Goal: Navigation & Orientation: Find specific page/section

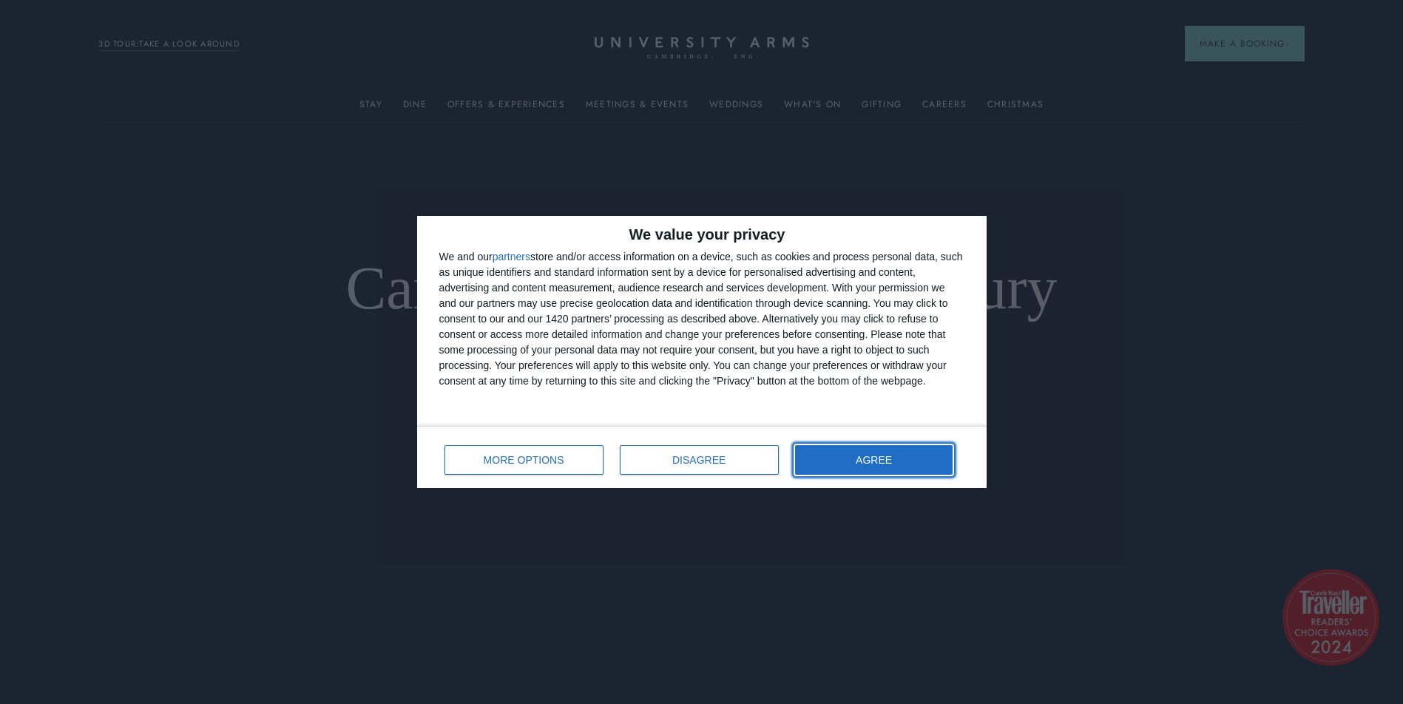
click at [885, 455] on span "AGREE" at bounding box center [873, 460] width 36 height 10
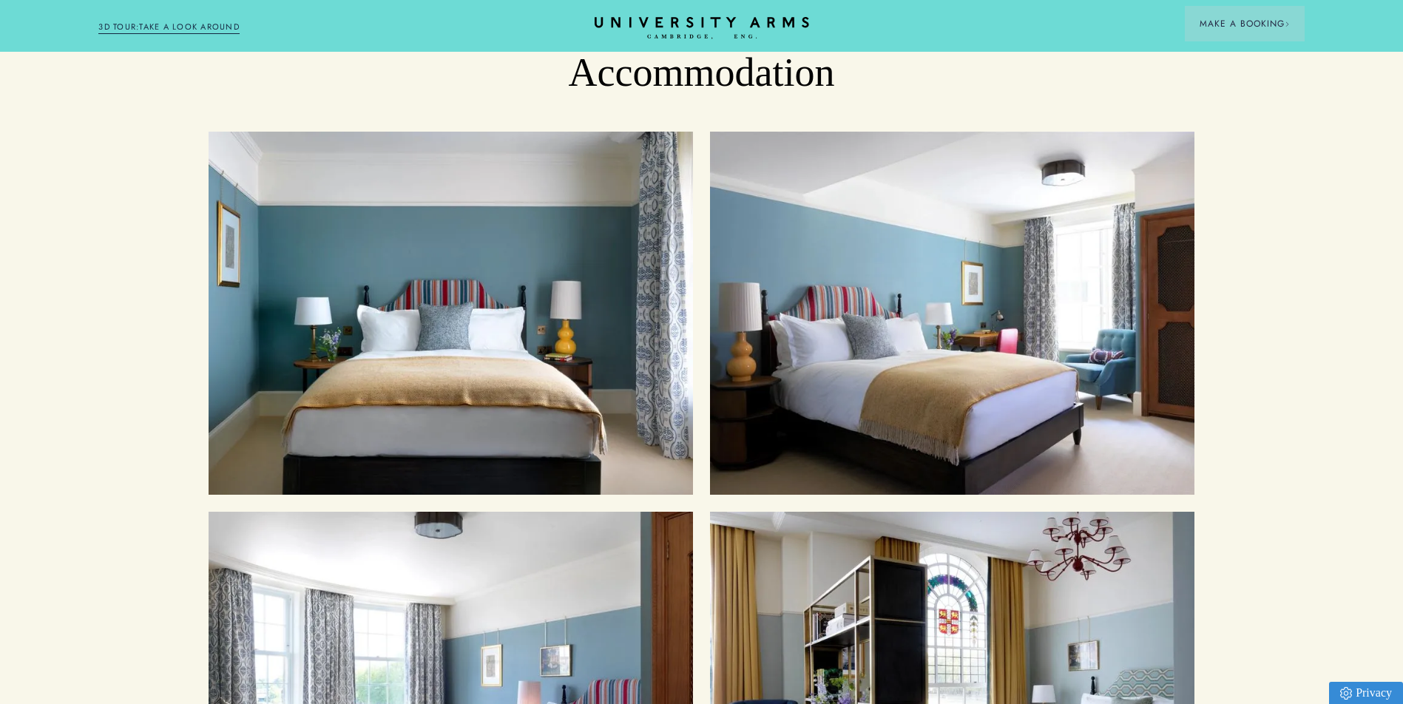
scroll to position [1701, 0]
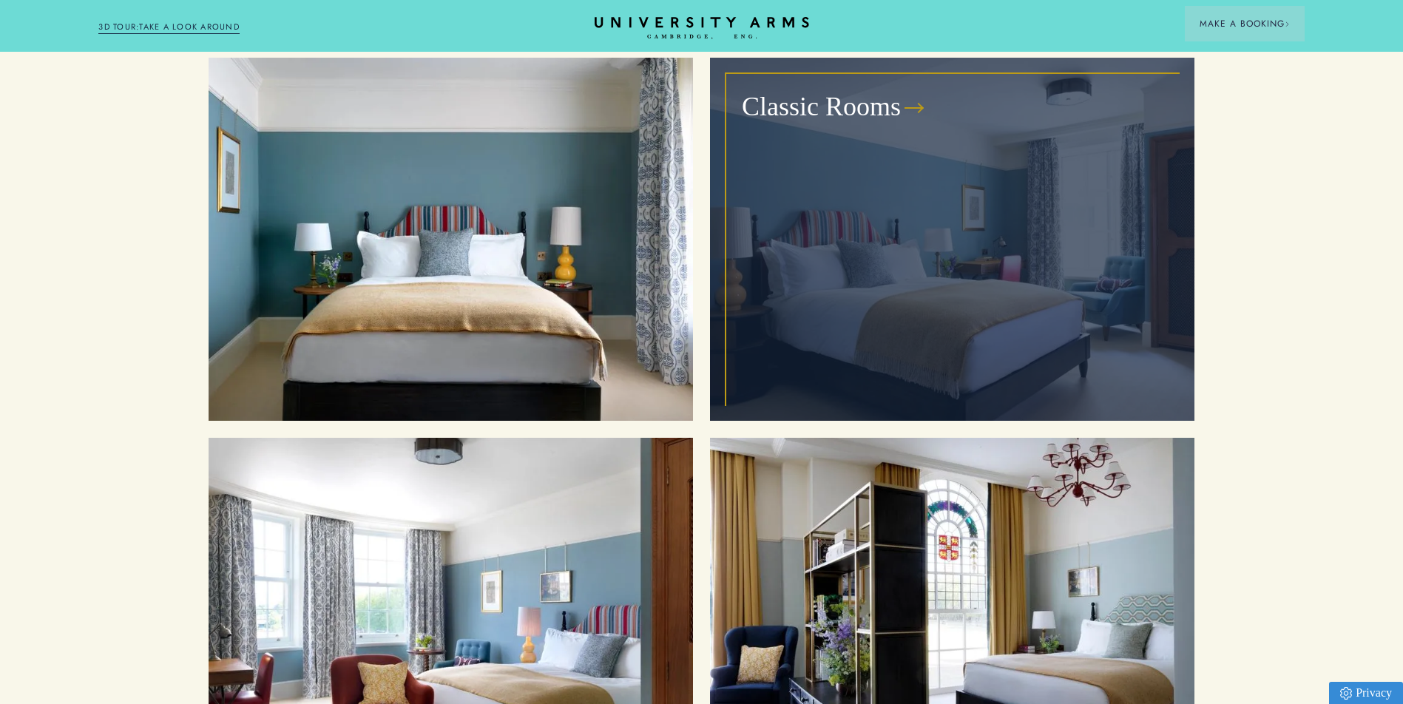
click at [852, 305] on div "Classic Rooms" at bounding box center [952, 239] width 450 height 329
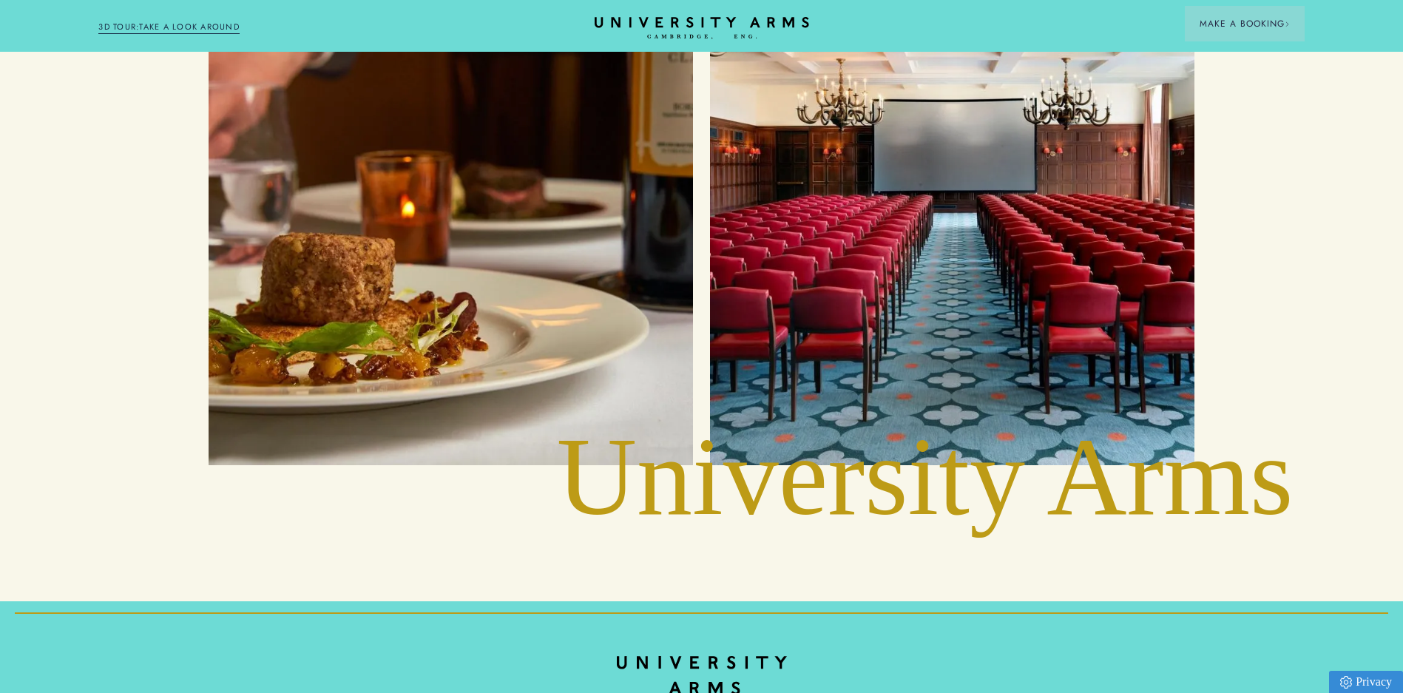
scroll to position [3253, 0]
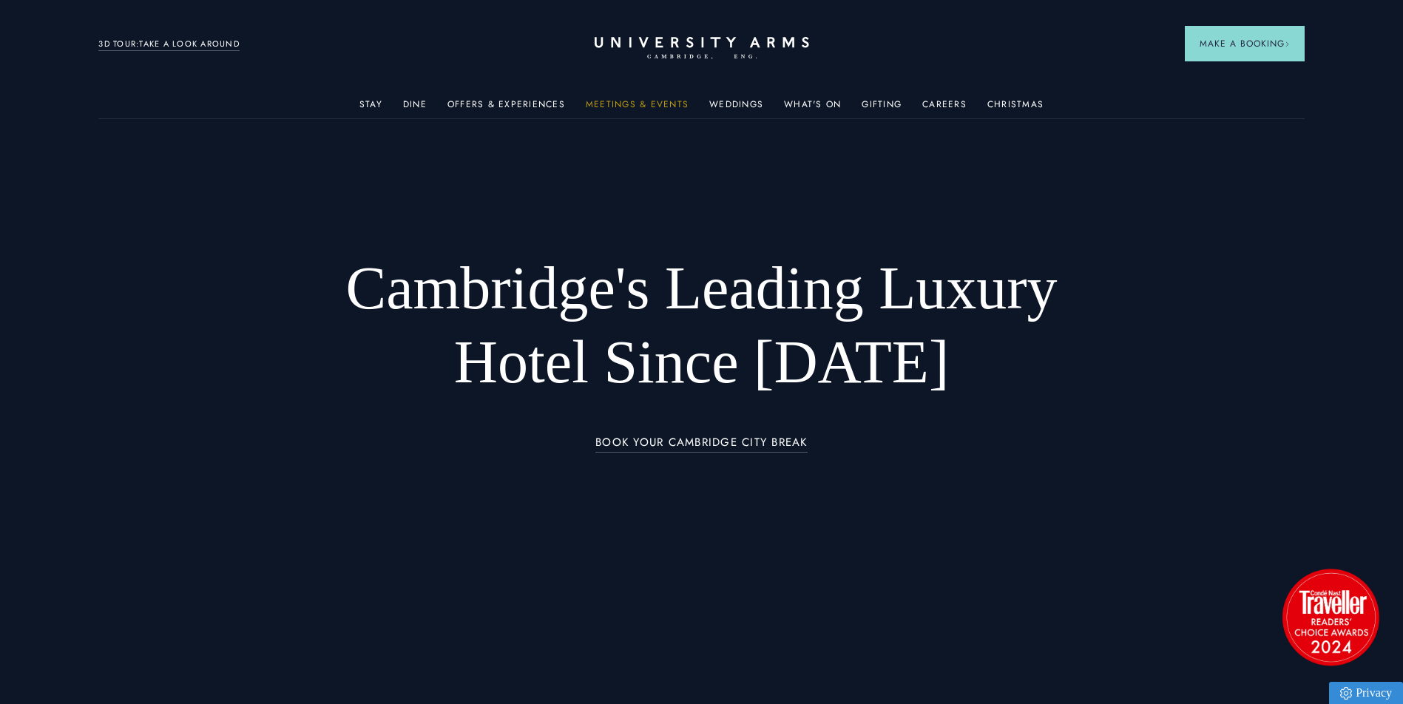
click at [641, 106] on link "Meetings & Events" at bounding box center [637, 108] width 103 height 19
